Goal: Transaction & Acquisition: Download file/media

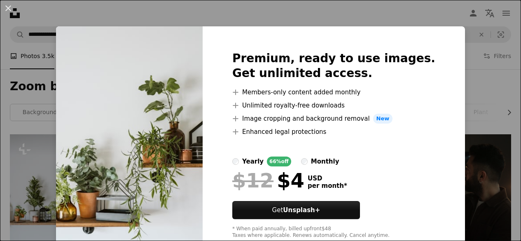
scroll to position [106, 0]
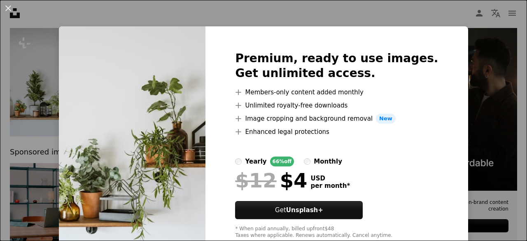
click at [356, 14] on div "An X shape Premium, ready to use images. Get unlimited access. A plus sign Memb…" at bounding box center [263, 120] width 527 height 241
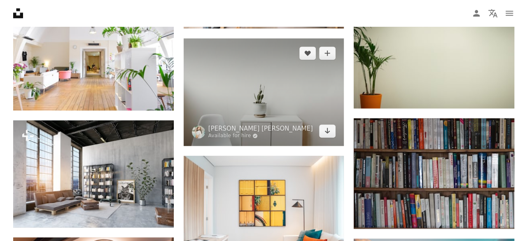
scroll to position [445, 0]
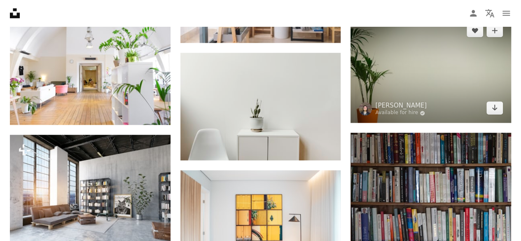
click at [388, 86] on img at bounding box center [430, 69] width 161 height 107
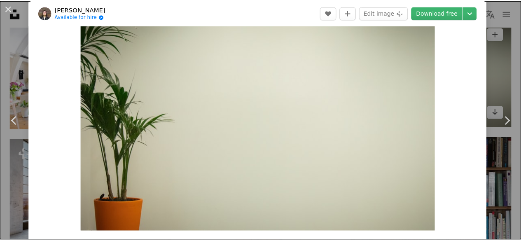
scroll to position [44, 0]
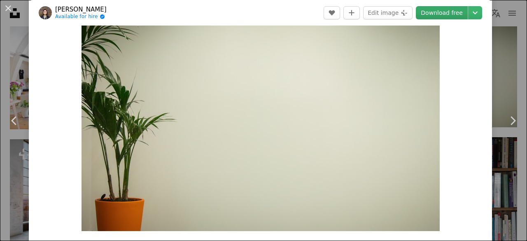
click at [431, 15] on link "Download free" at bounding box center [442, 12] width 52 height 13
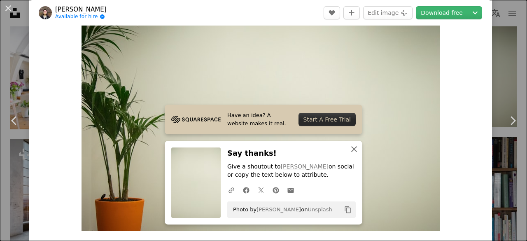
click at [349, 149] on icon "An X shape" at bounding box center [354, 149] width 10 height 10
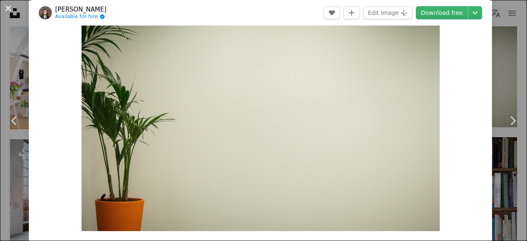
click at [7, 10] on button "An X shape" at bounding box center [8, 8] width 10 height 10
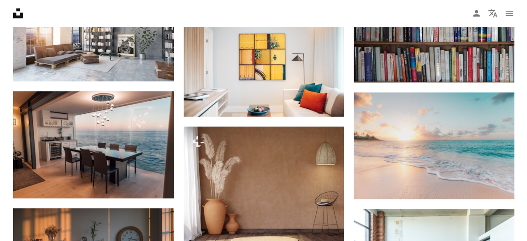
scroll to position [635, 0]
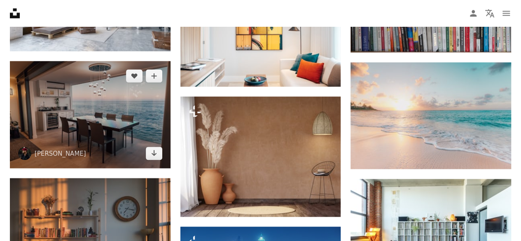
click at [121, 108] on img at bounding box center [90, 114] width 161 height 107
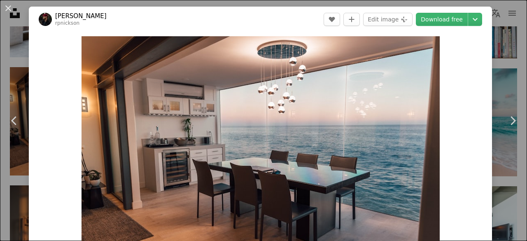
scroll to position [23, 0]
